Goal: Obtain resource: Download file/media

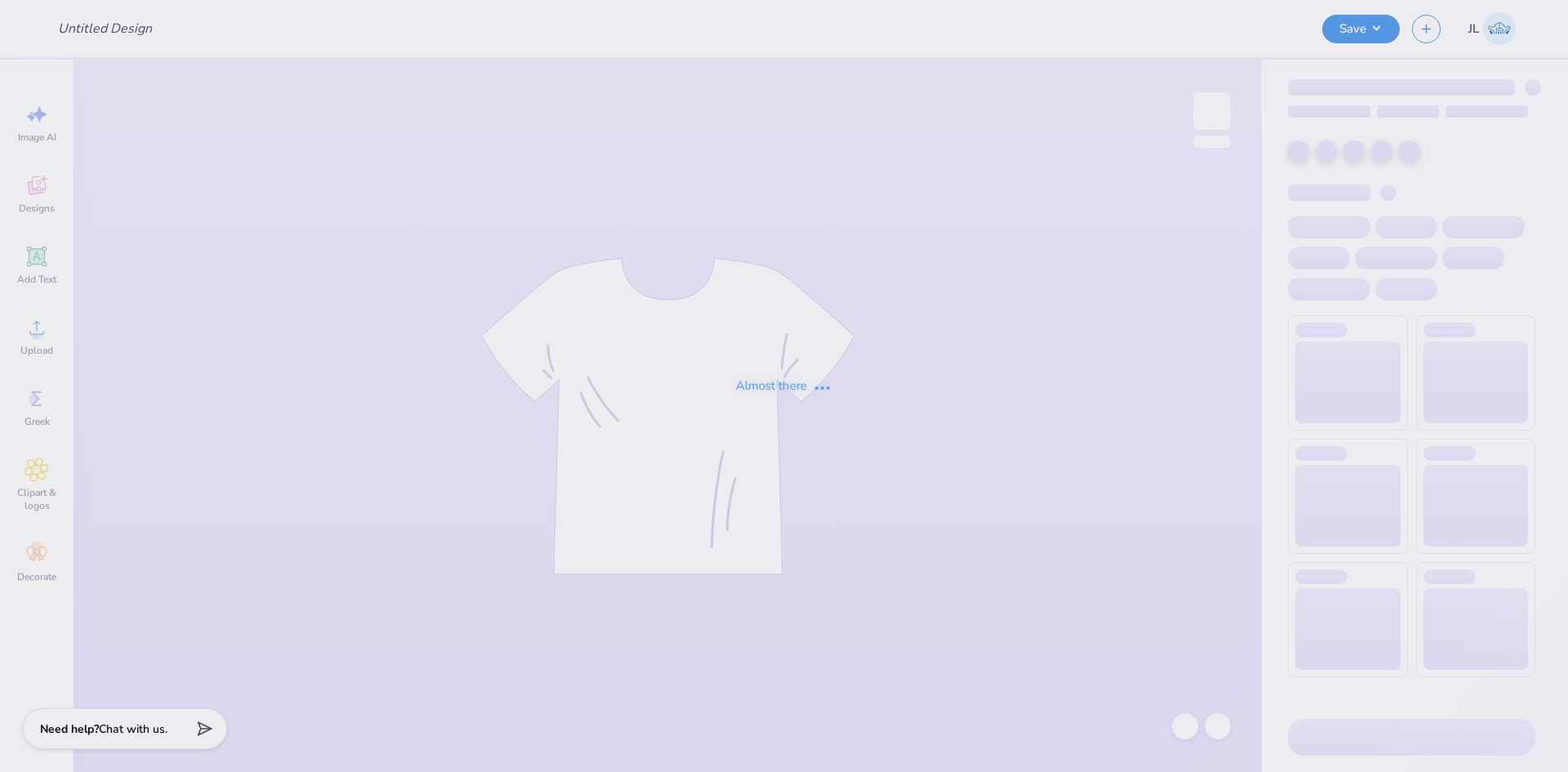
type input "AePi Philo"
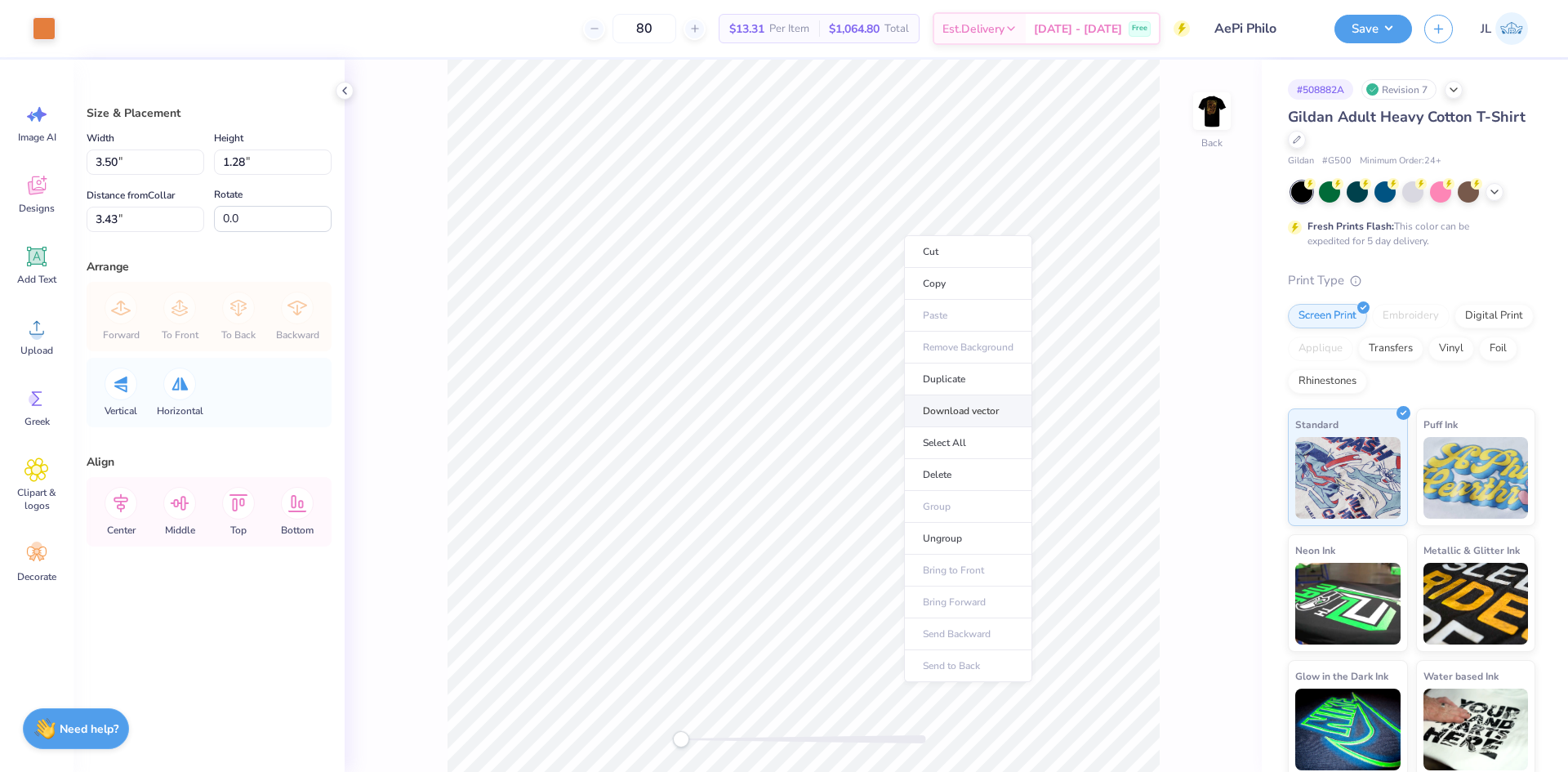
click at [953, 413] on li "Download vector" at bounding box center [968, 411] width 128 height 32
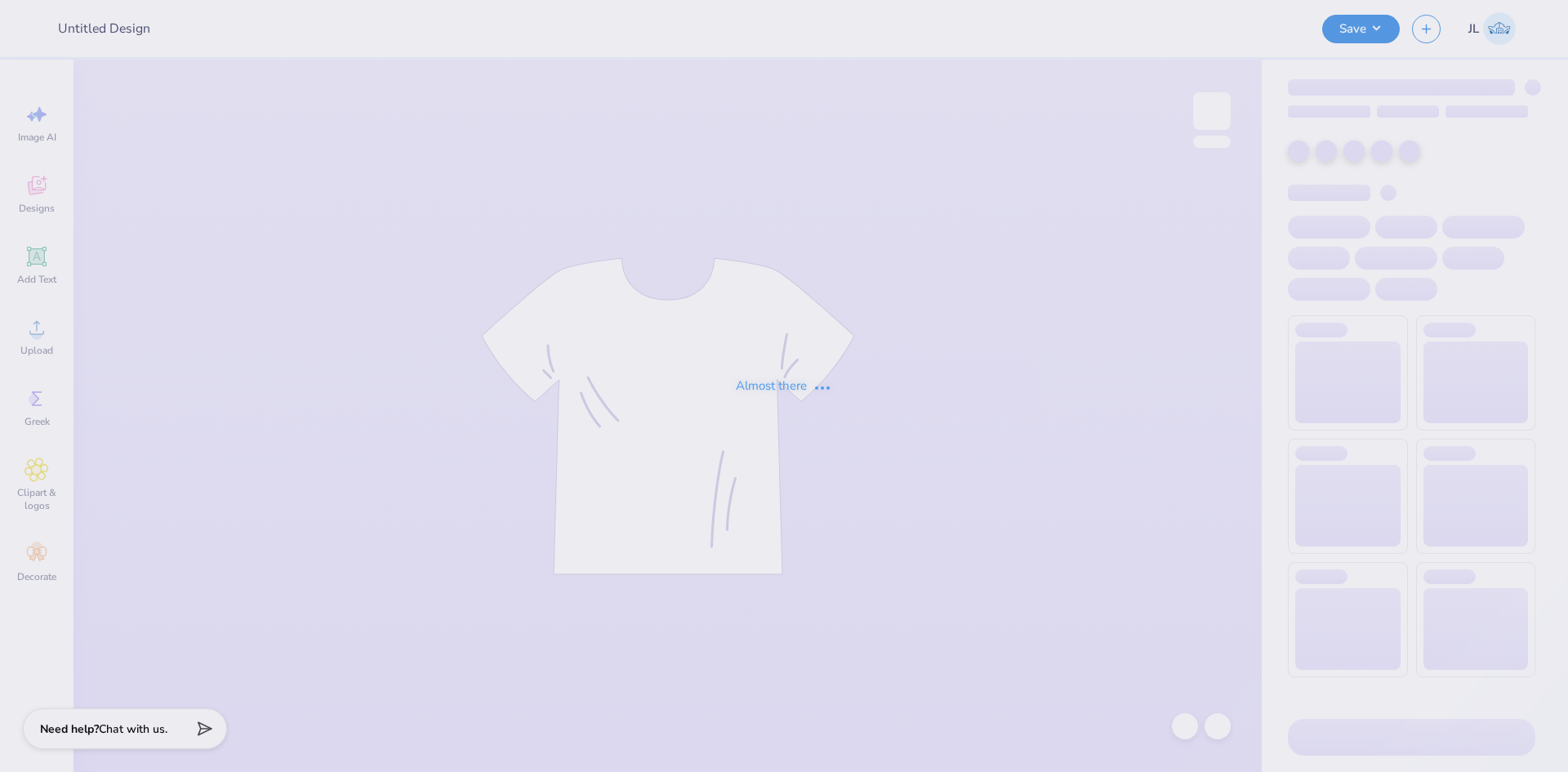
type input "AePi Philo"
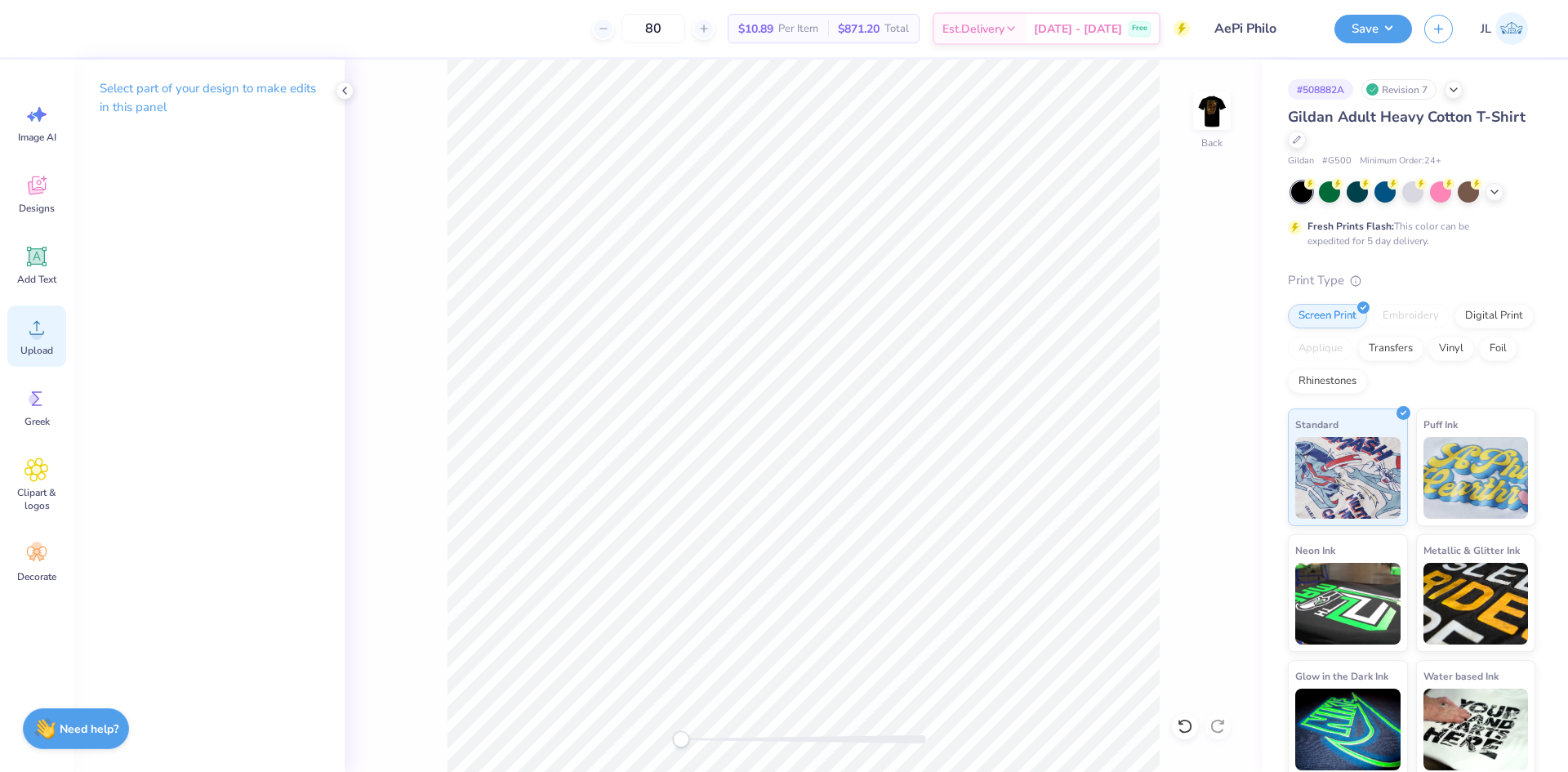
click at [40, 337] on circle at bounding box center [37, 334] width 12 height 12
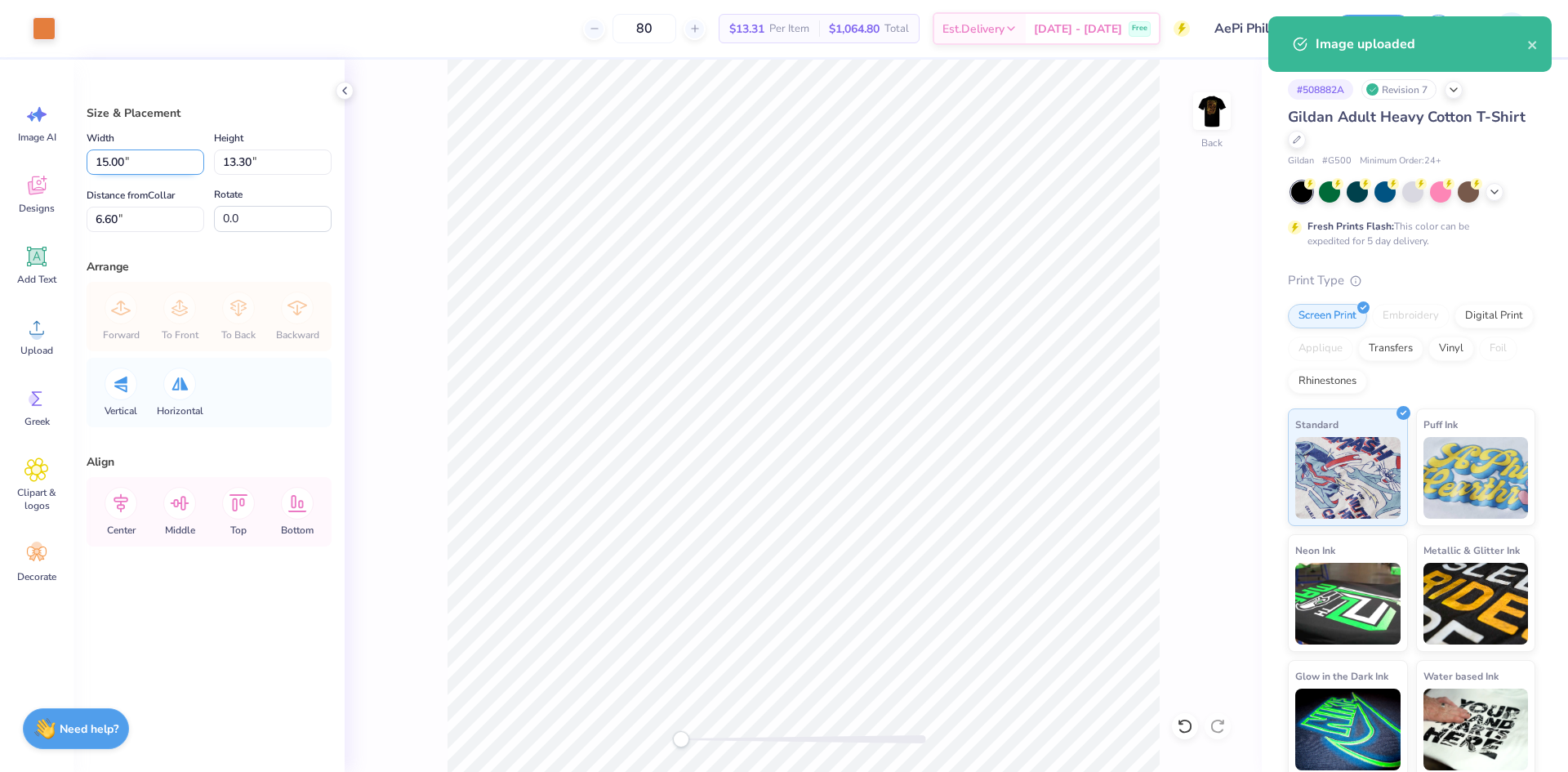
click at [115, 162] on input "15.00" at bounding box center [146, 162] width 118 height 25
type input "3.50"
type input "3.10"
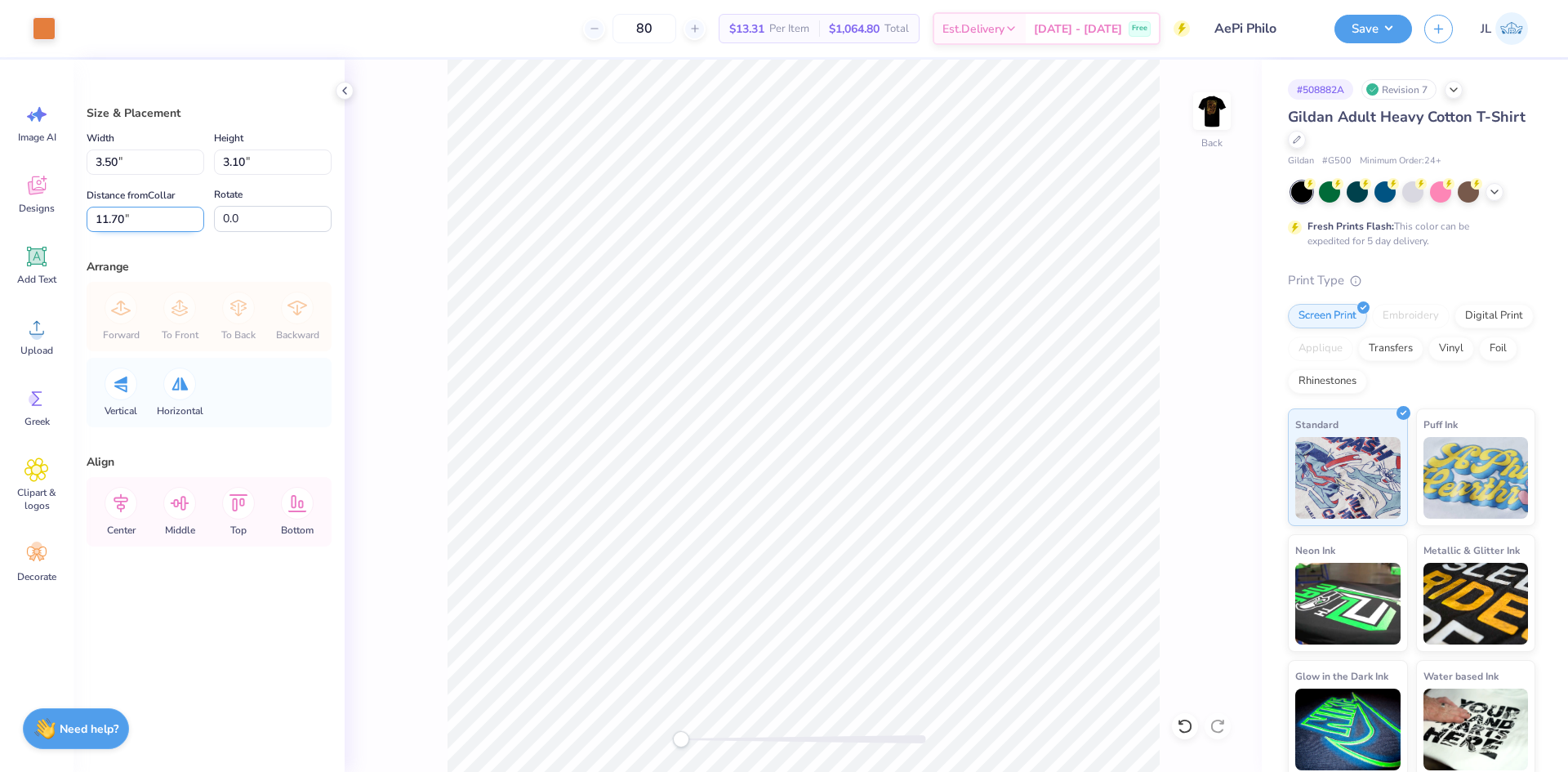
click at [120, 221] on input "11.70" at bounding box center [146, 219] width 118 height 25
type input "3"
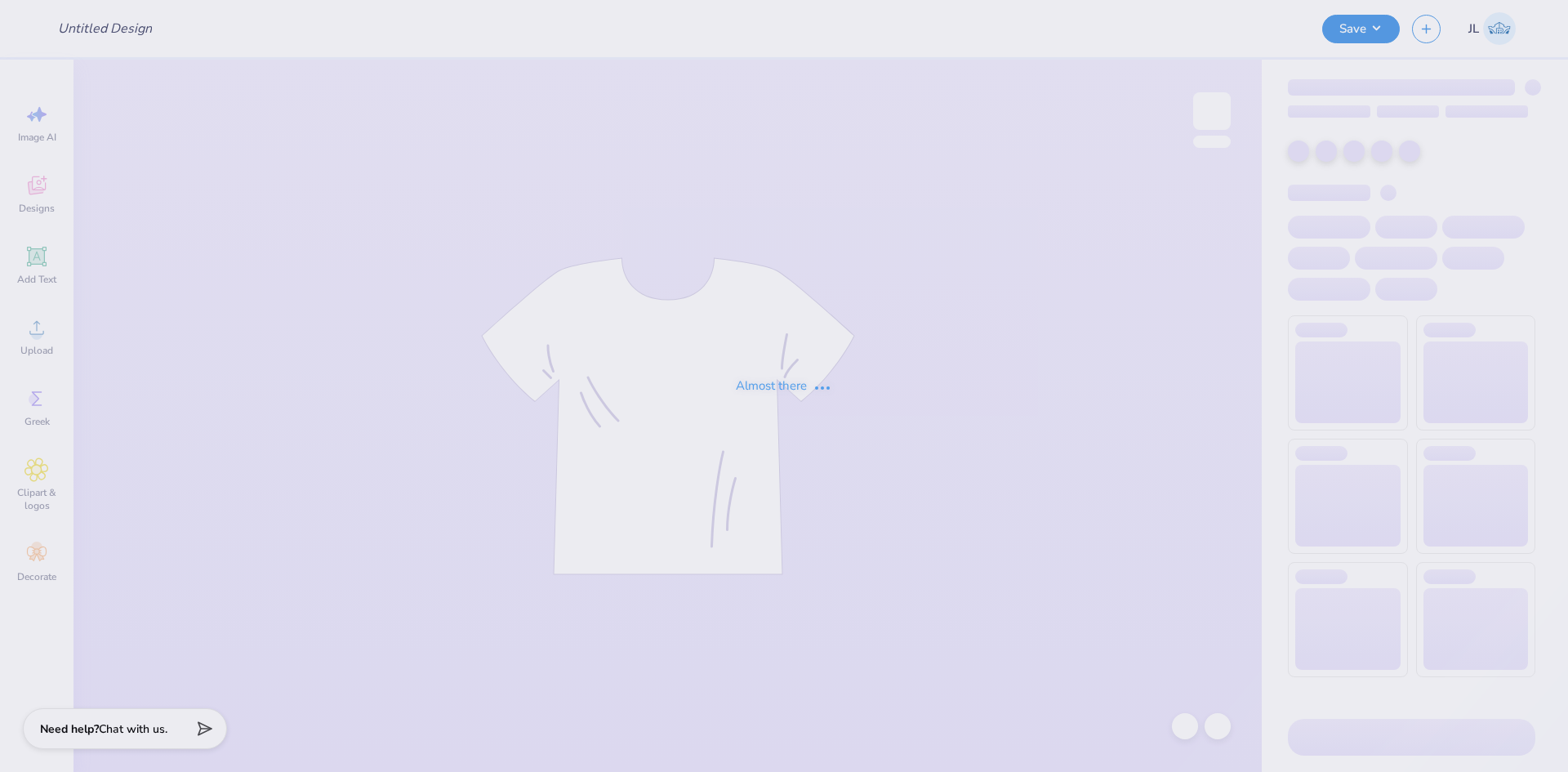
type input "DKA Shirts"
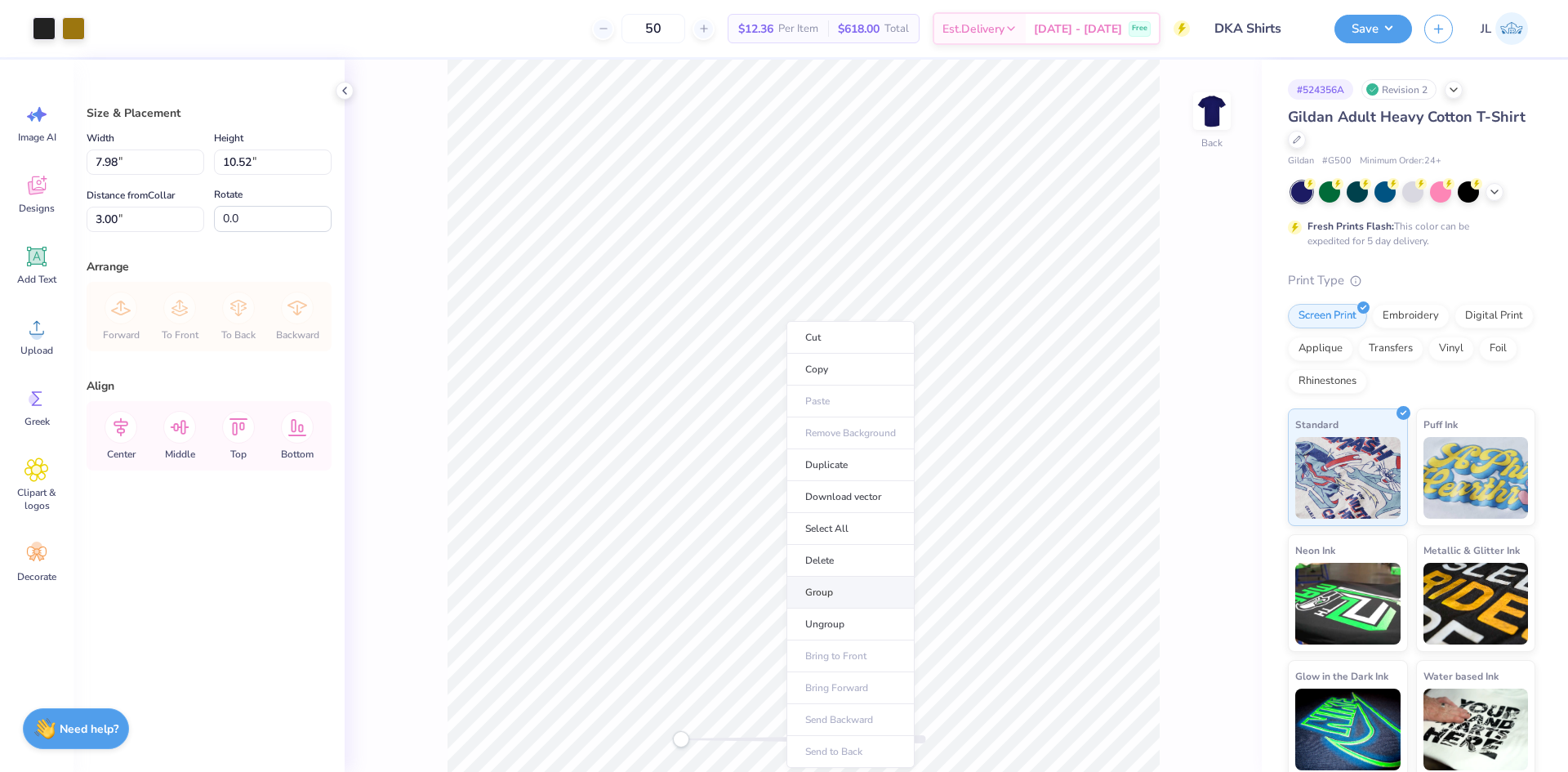
click at [879, 581] on li "Group" at bounding box center [850, 592] width 128 height 32
click at [834, 448] on li "Download vector" at bounding box center [840, 448] width 128 height 32
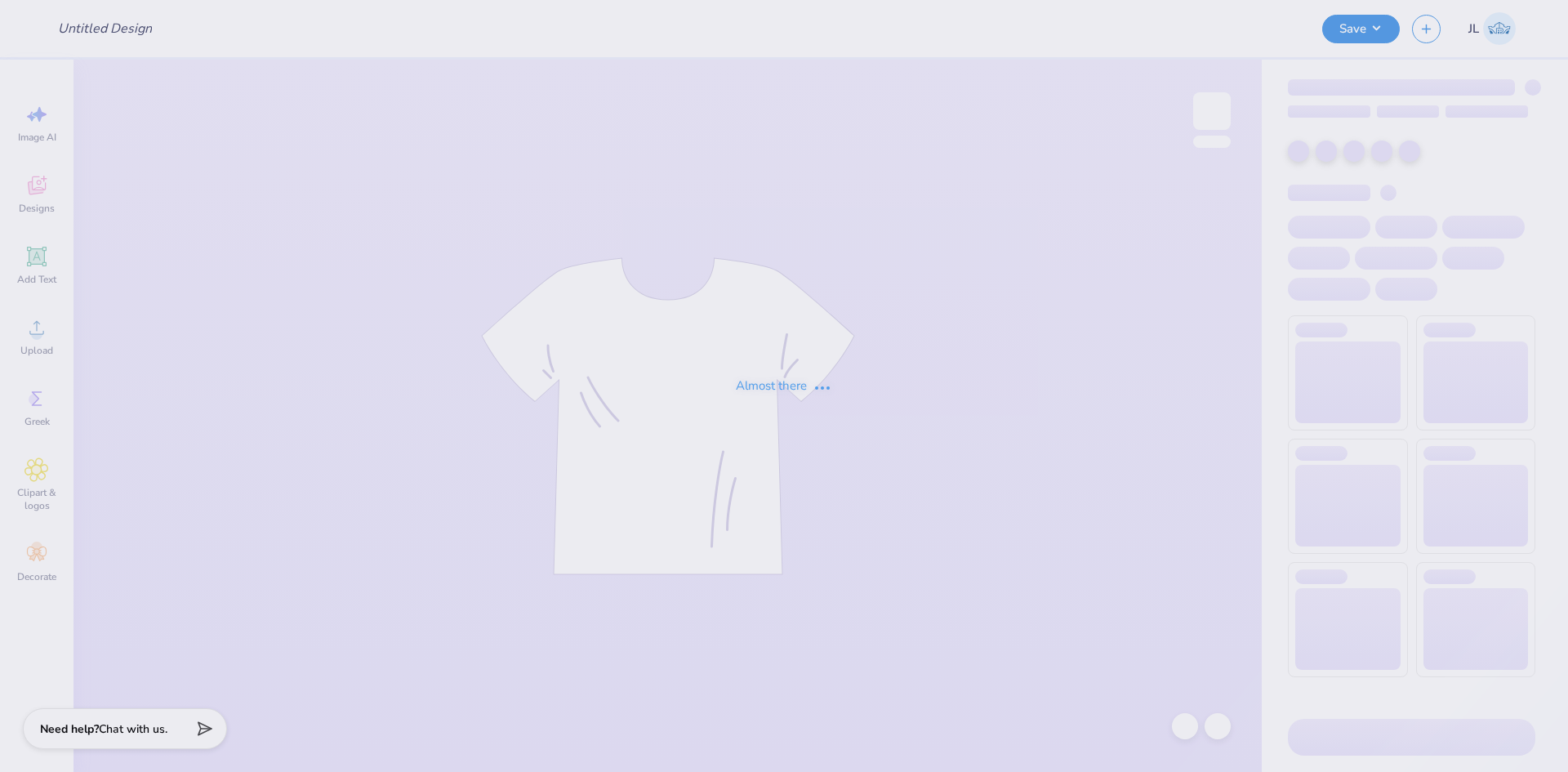
type input "DKA Shirts"
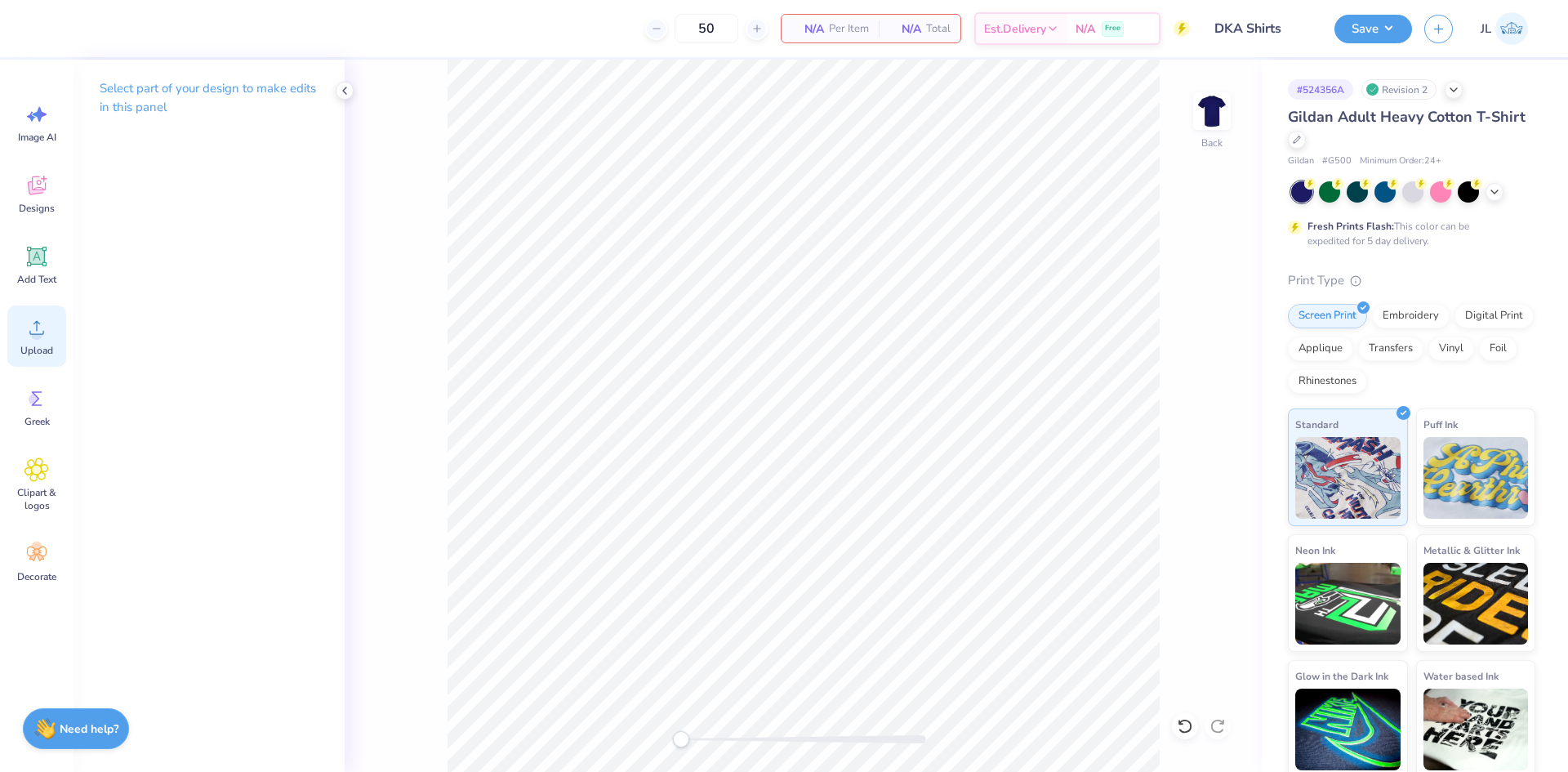
click at [20, 343] on div "Upload" at bounding box center [37, 335] width 59 height 61
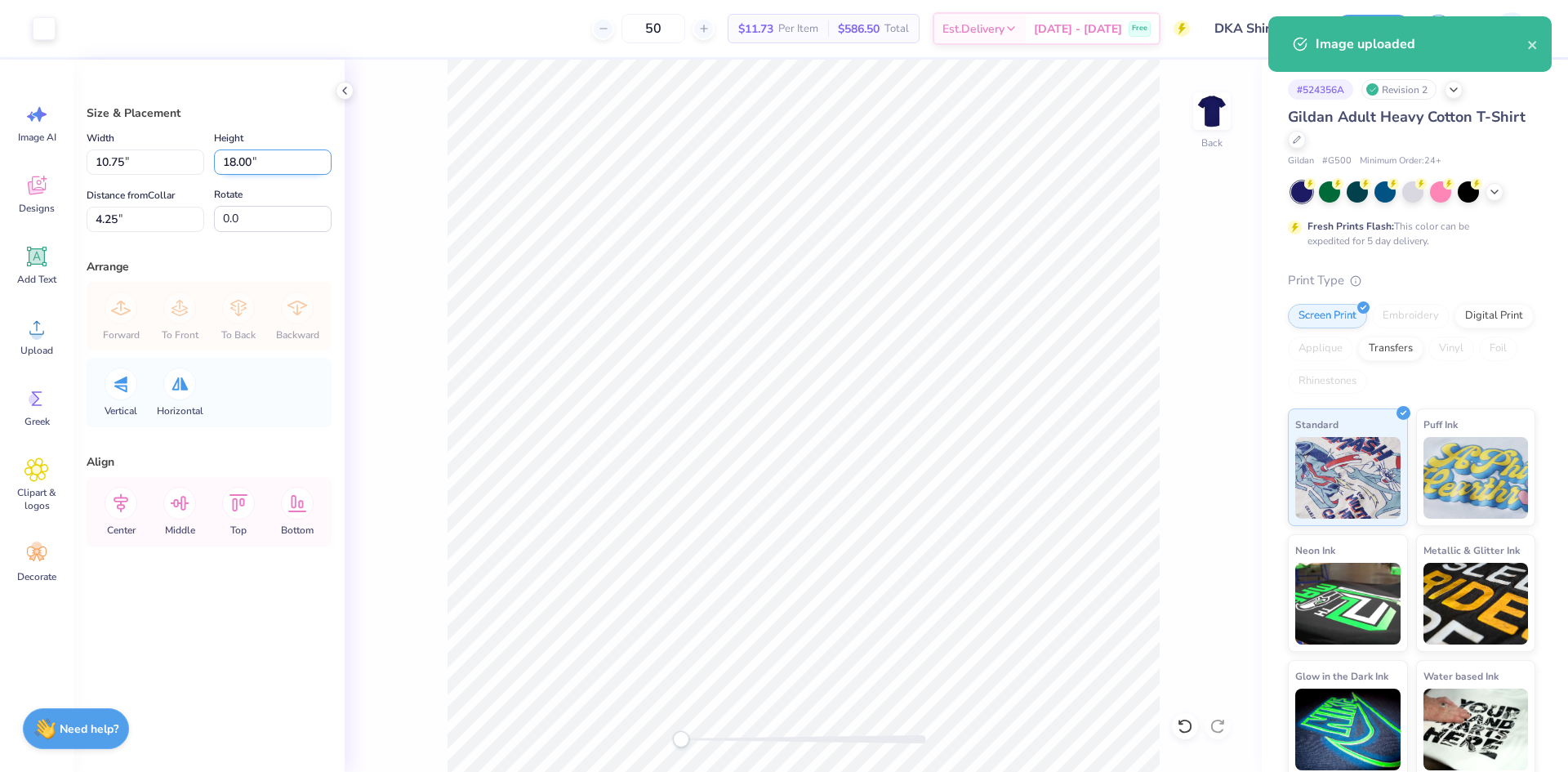
click at [223, 161] on input "18.00" at bounding box center [273, 162] width 118 height 25
click at [224, 161] on input "18.00" at bounding box center [273, 162] width 118 height 25
type input "12"
type input "7.17"
type input "12.00"
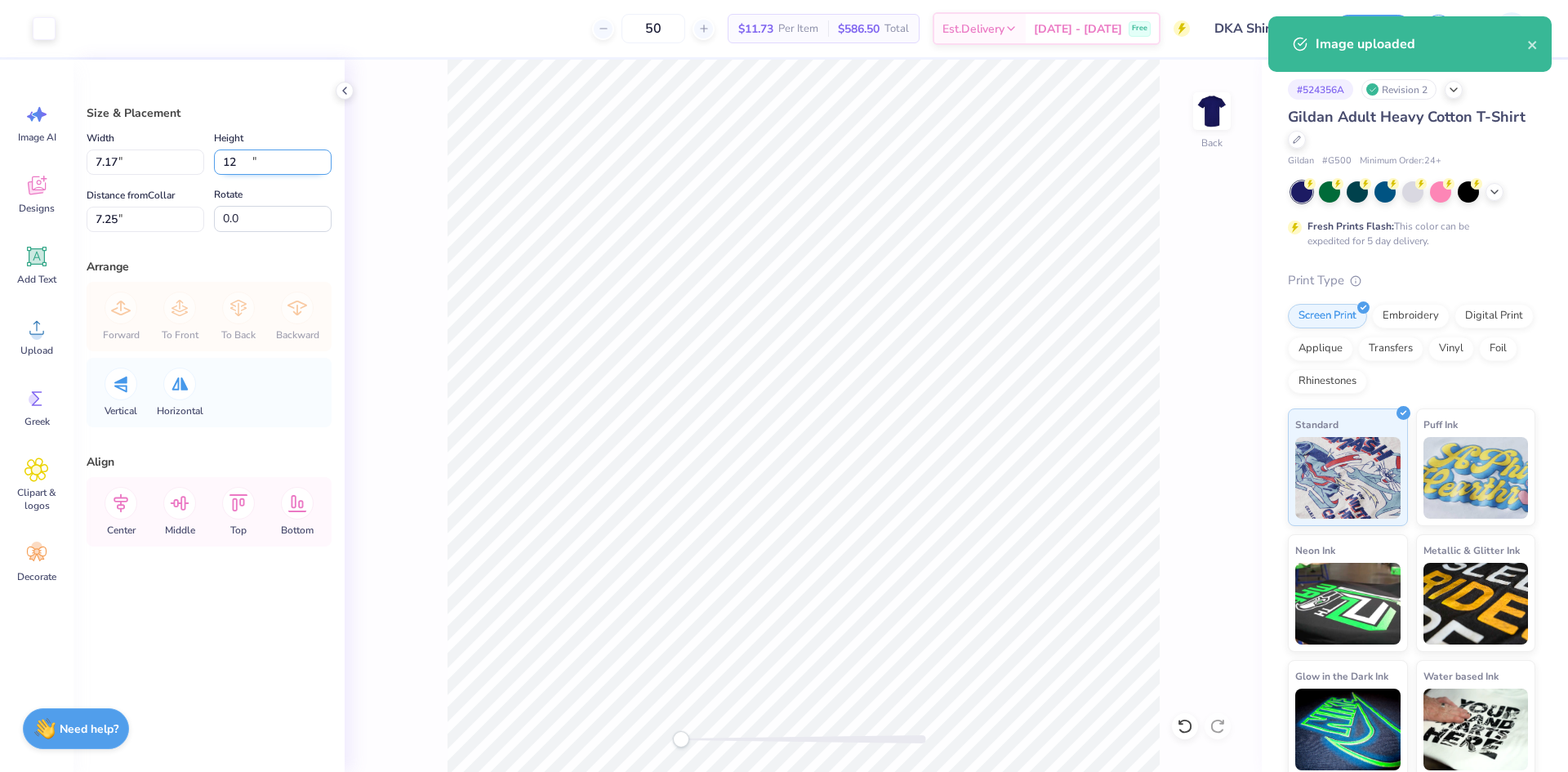
type input "7.25"
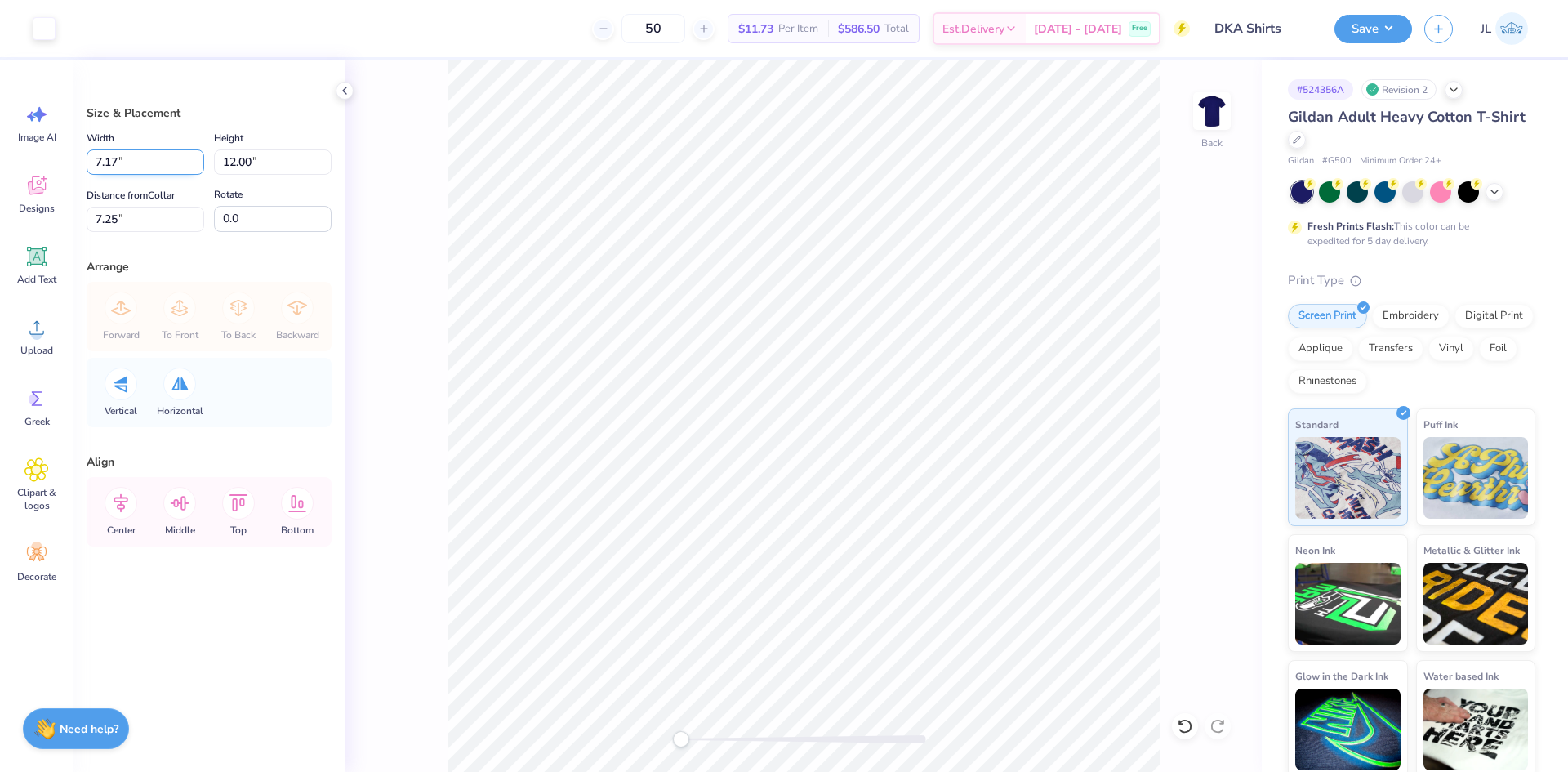
click at [109, 161] on input "7.17" at bounding box center [146, 162] width 118 height 25
type input "9.00"
type input "15.07"
type input "5.71"
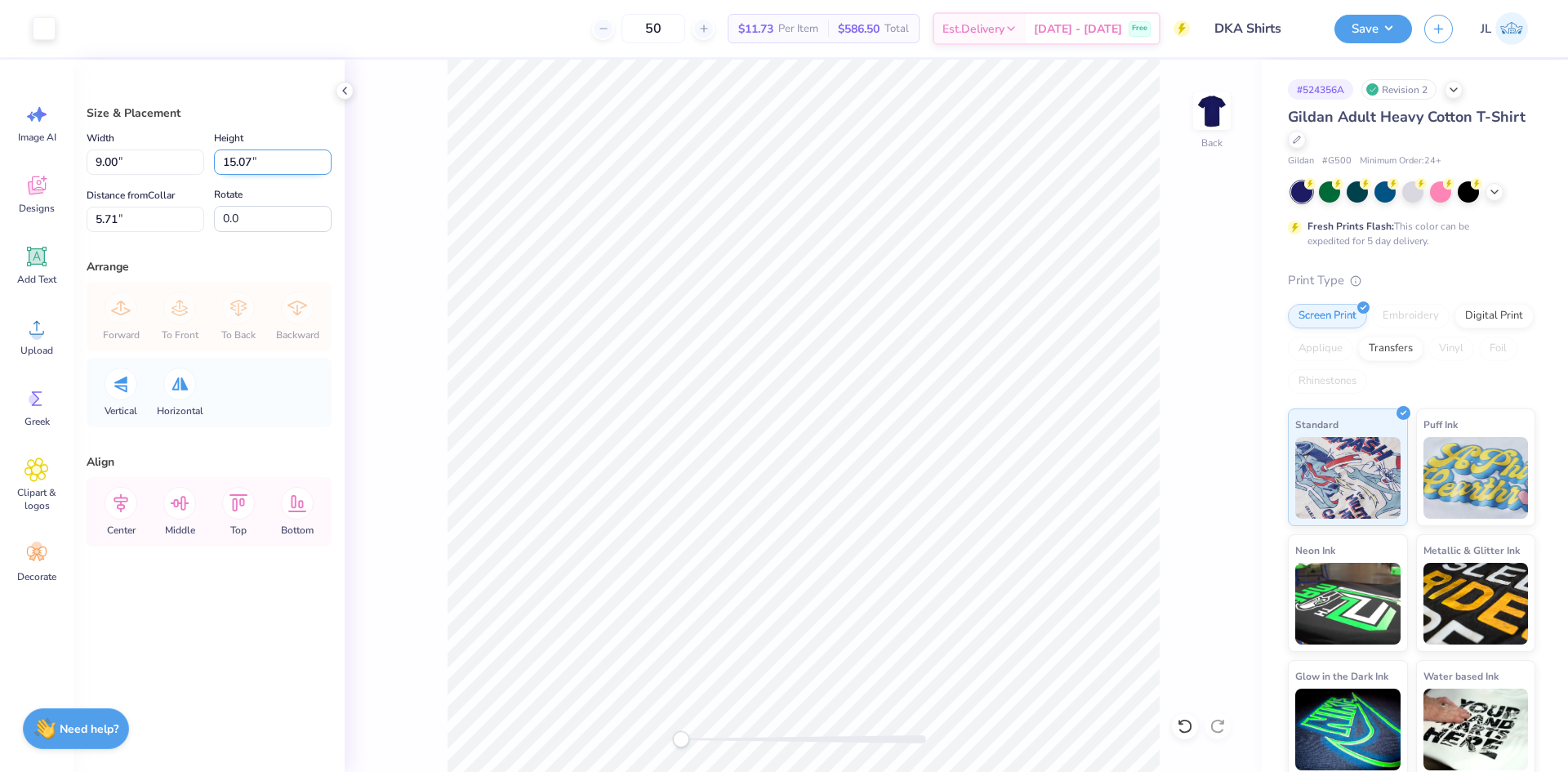
click at [231, 158] on input "15.07" at bounding box center [273, 162] width 118 height 25
click at [232, 158] on input "15.07" at bounding box center [273, 162] width 118 height 25
type input "13"
type input "7.76"
type input "13.00"
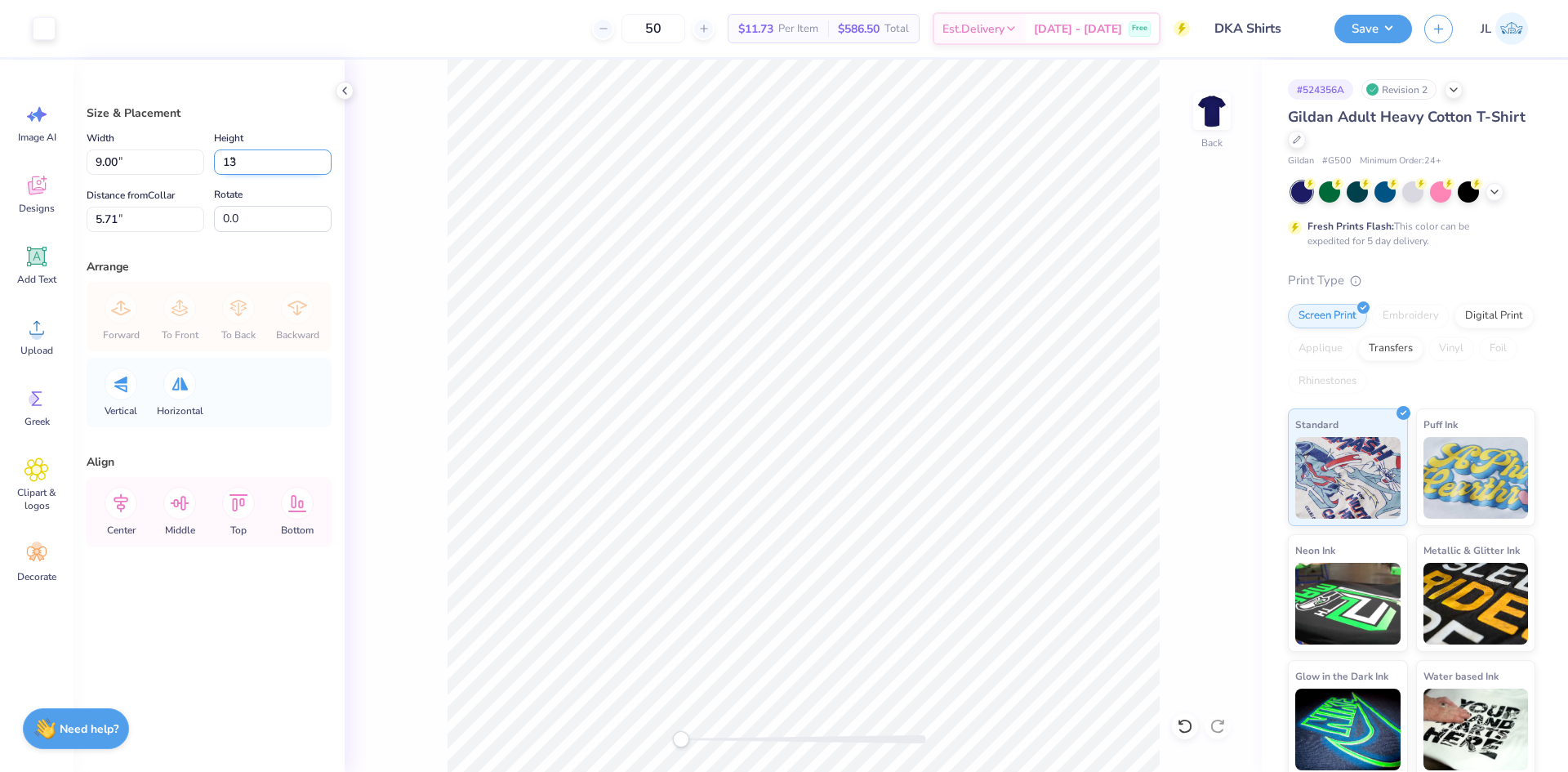
type input "6.75"
click at [232, 158] on input "13.00" at bounding box center [273, 162] width 118 height 25
type input "12"
type input "7.17"
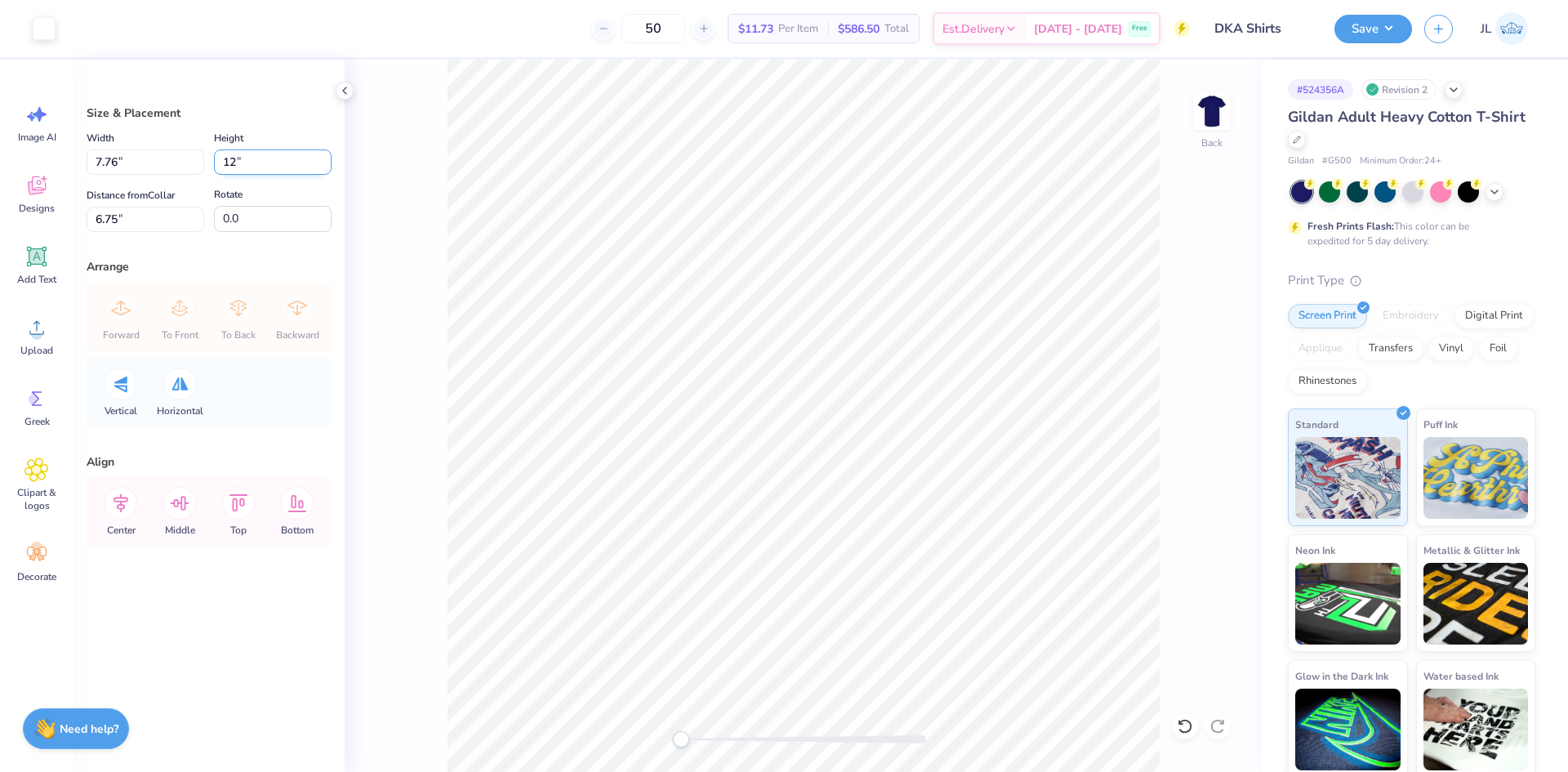
type input "12.00"
click at [113, 209] on input "7.25" at bounding box center [146, 219] width 118 height 25
type input "3"
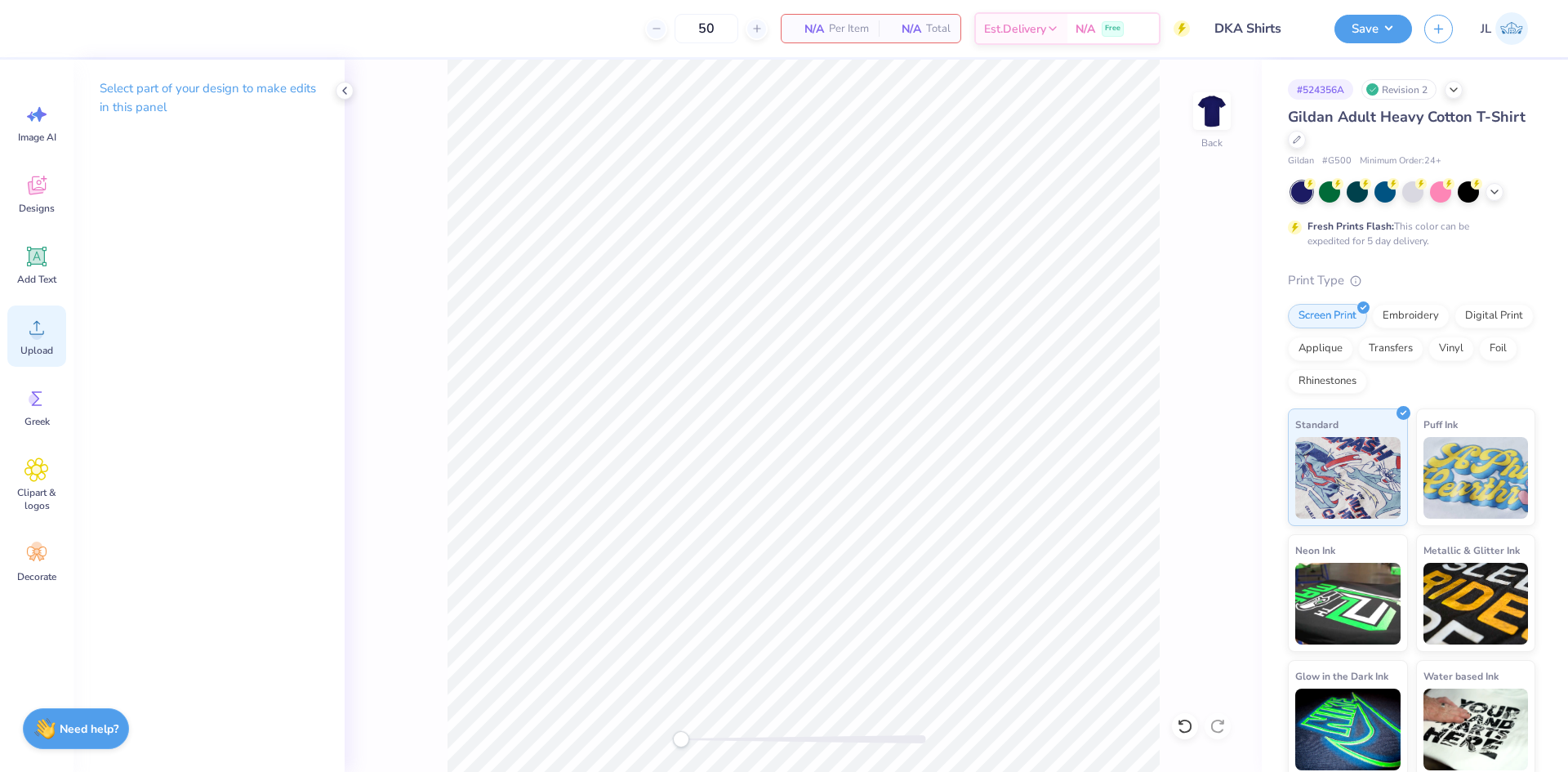
click at [41, 339] on icon at bounding box center [36, 327] width 24 height 24
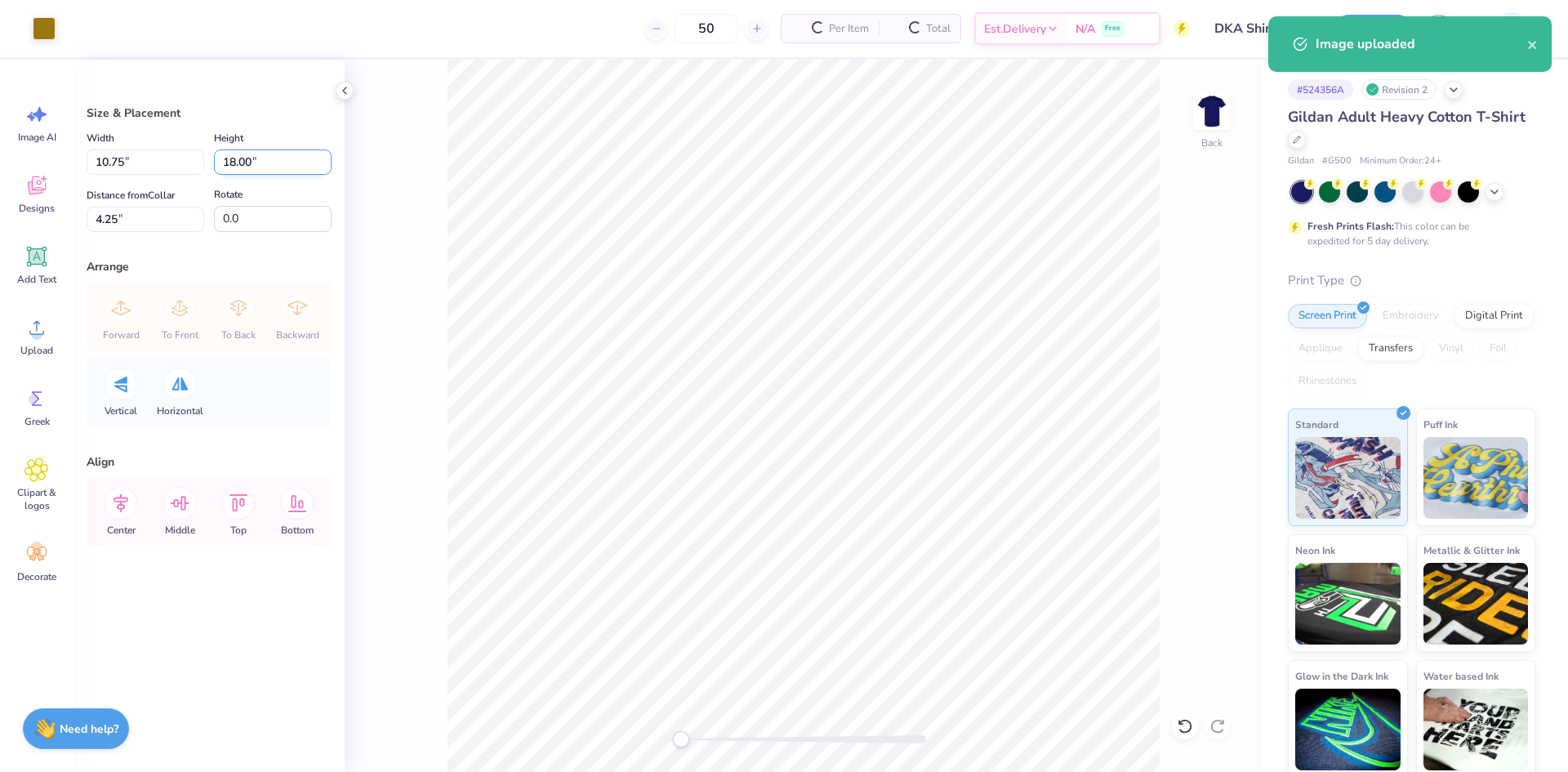
click at [226, 164] on input "18.00" at bounding box center [273, 162] width 118 height 25
type input "12"
type input "7.17"
type input "12.00"
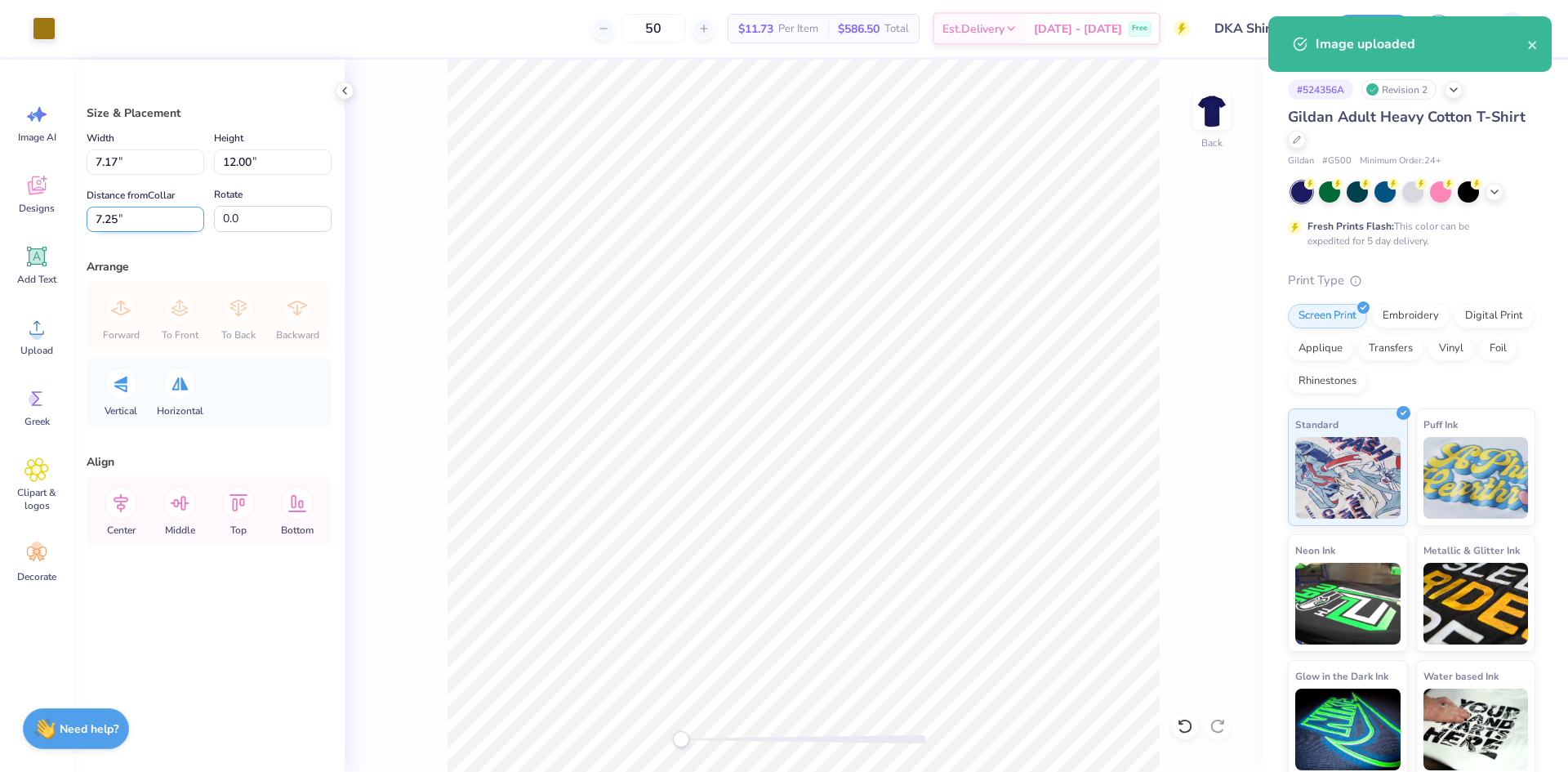
click at [101, 223] on input "7.25" at bounding box center [146, 219] width 118 height 25
click at [102, 223] on input "7.25" at bounding box center [146, 219] width 118 height 25
type input "3"
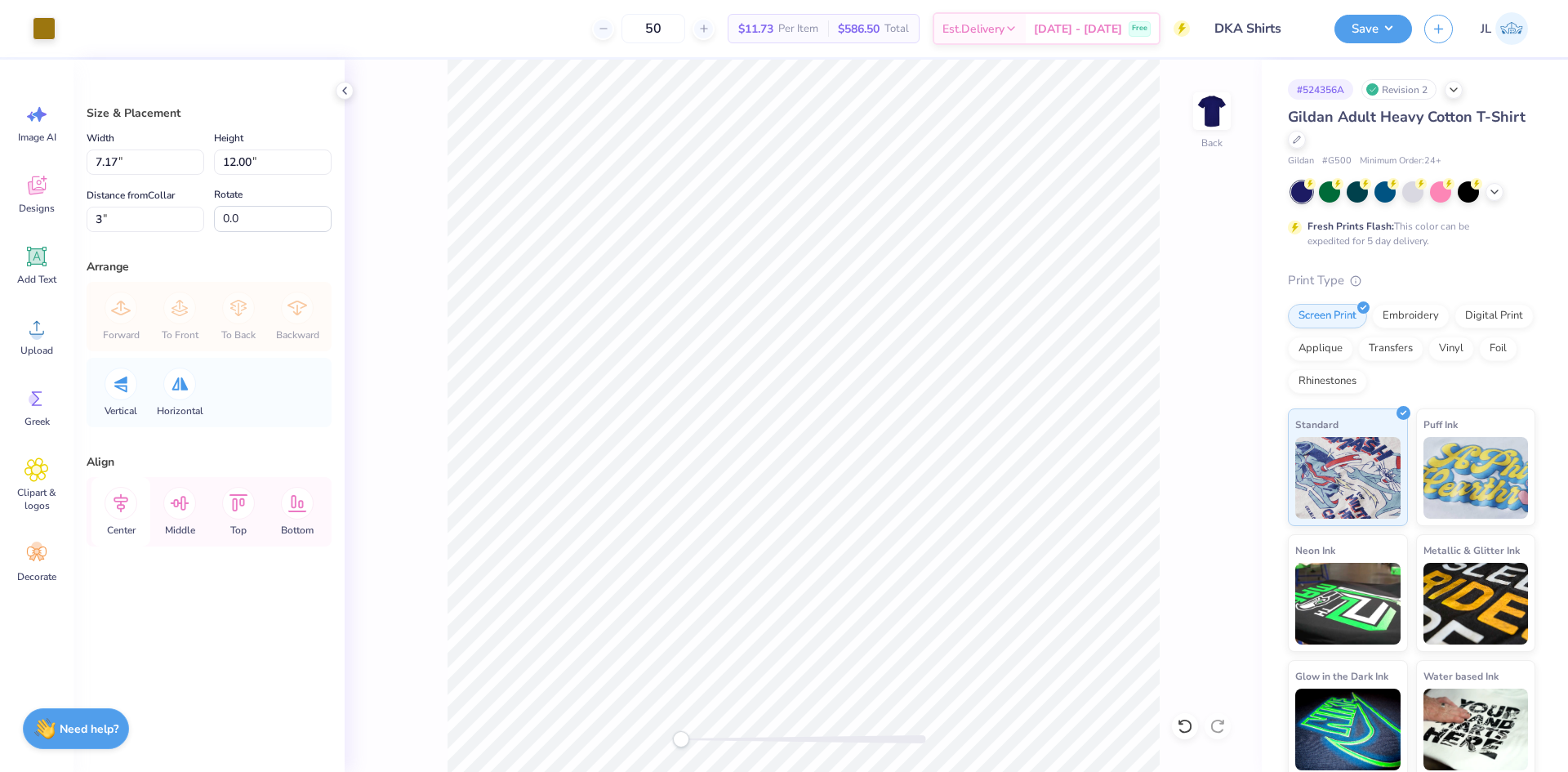
click at [131, 504] on icon at bounding box center [121, 503] width 33 height 33
